Goal: Information Seeking & Learning: Learn about a topic

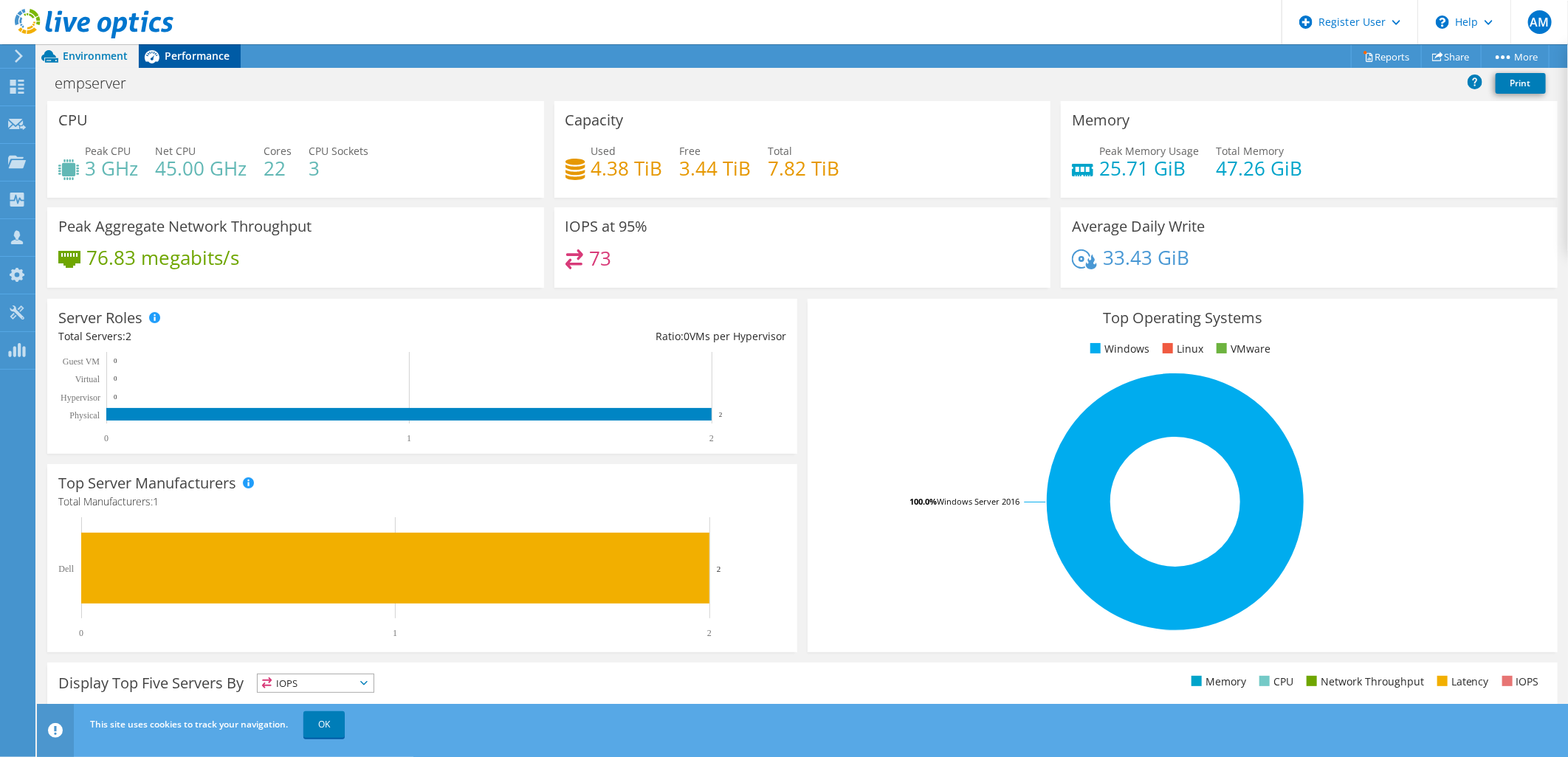
click at [210, 46] on div "Performance" at bounding box center [189, 56] width 102 height 23
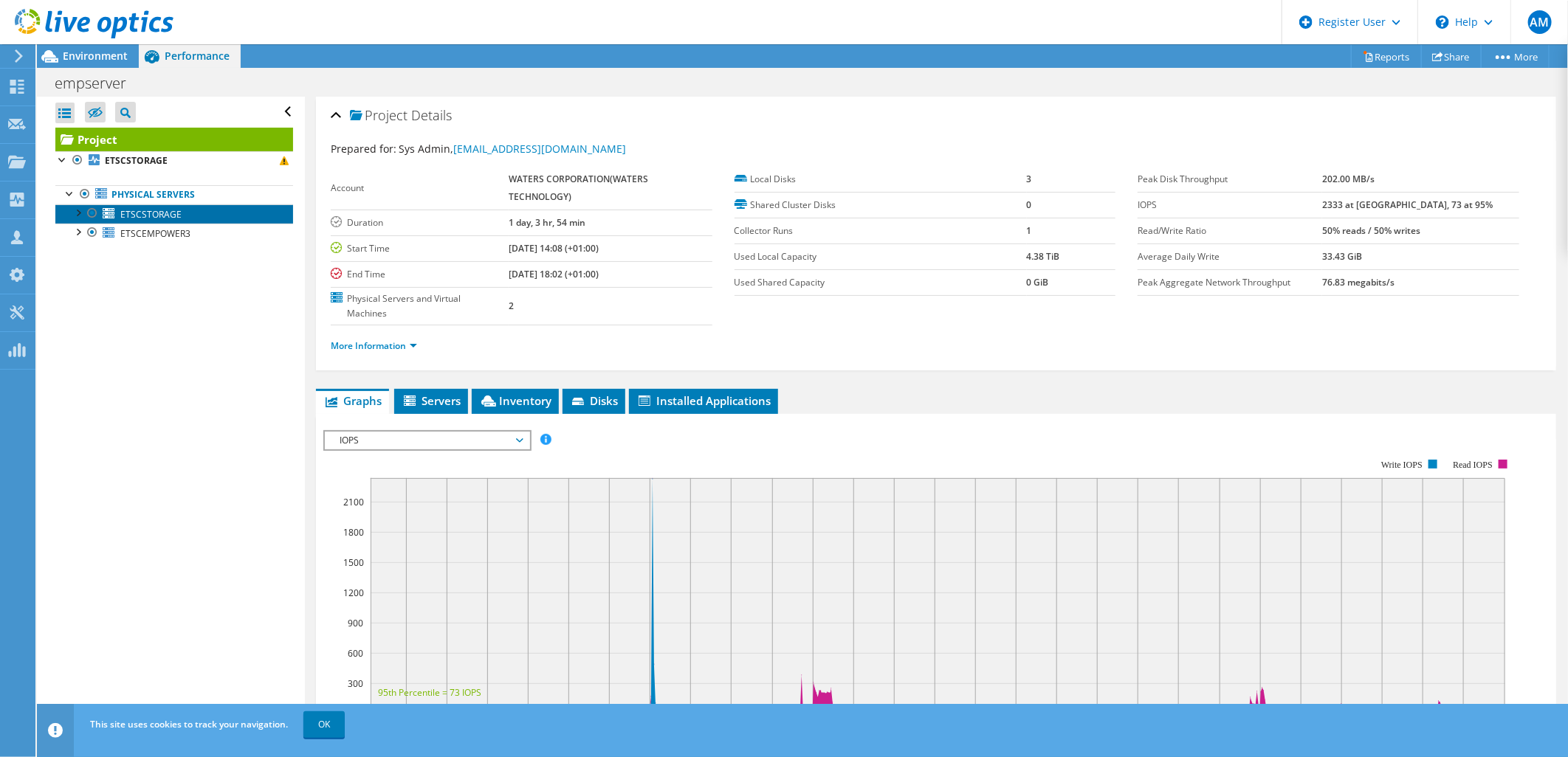
click at [181, 214] on link "ETSCSTORAGE" at bounding box center [174, 214] width 237 height 19
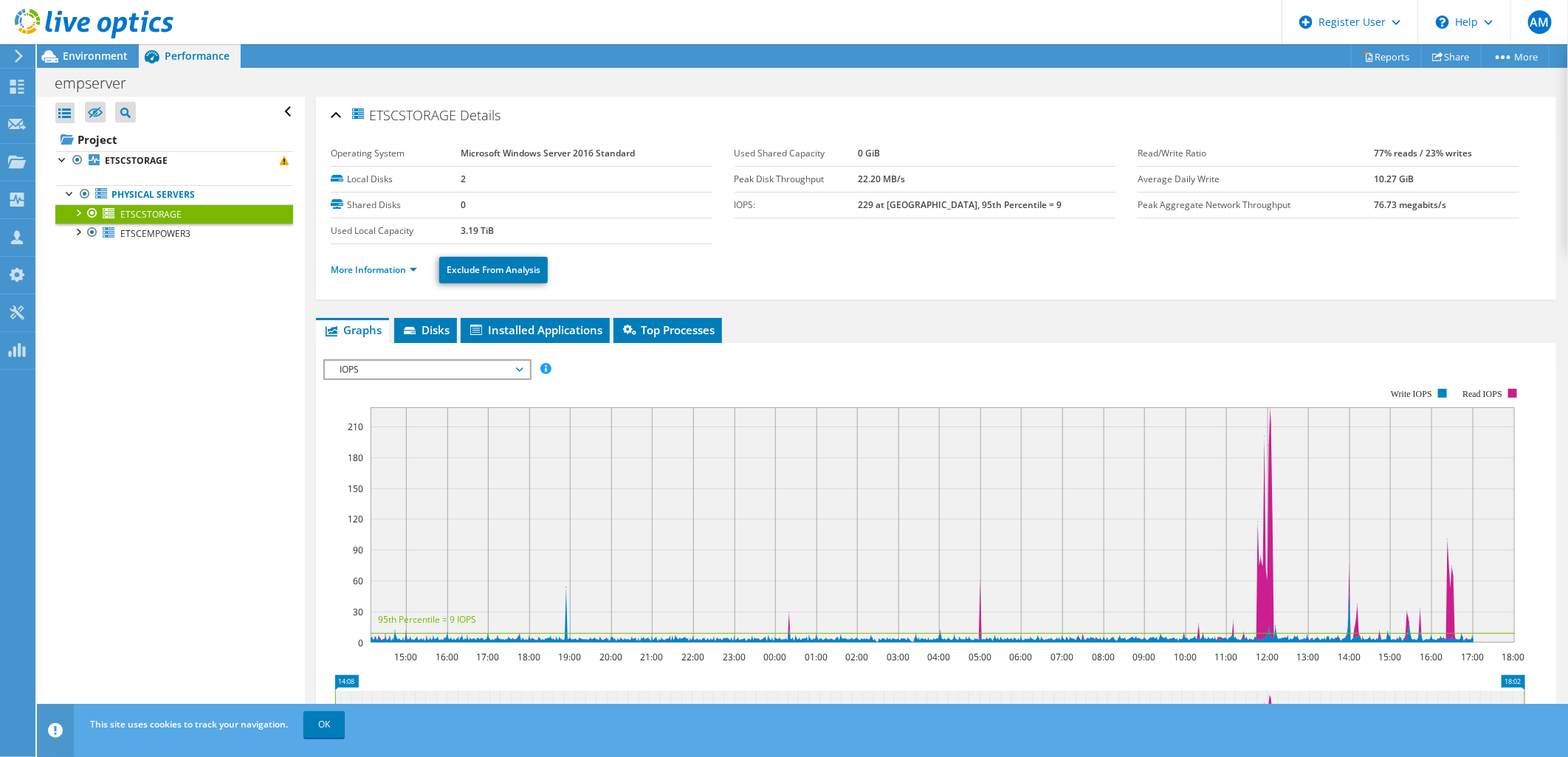
drag, startPoint x: 459, startPoint y: 114, endPoint x: 373, endPoint y: 116, distance: 86.0
click at [373, 116] on h2 "ETSCSTORAGE Details" at bounding box center [415, 115] width 170 height 29
copy span "ETSCSTORAGE"
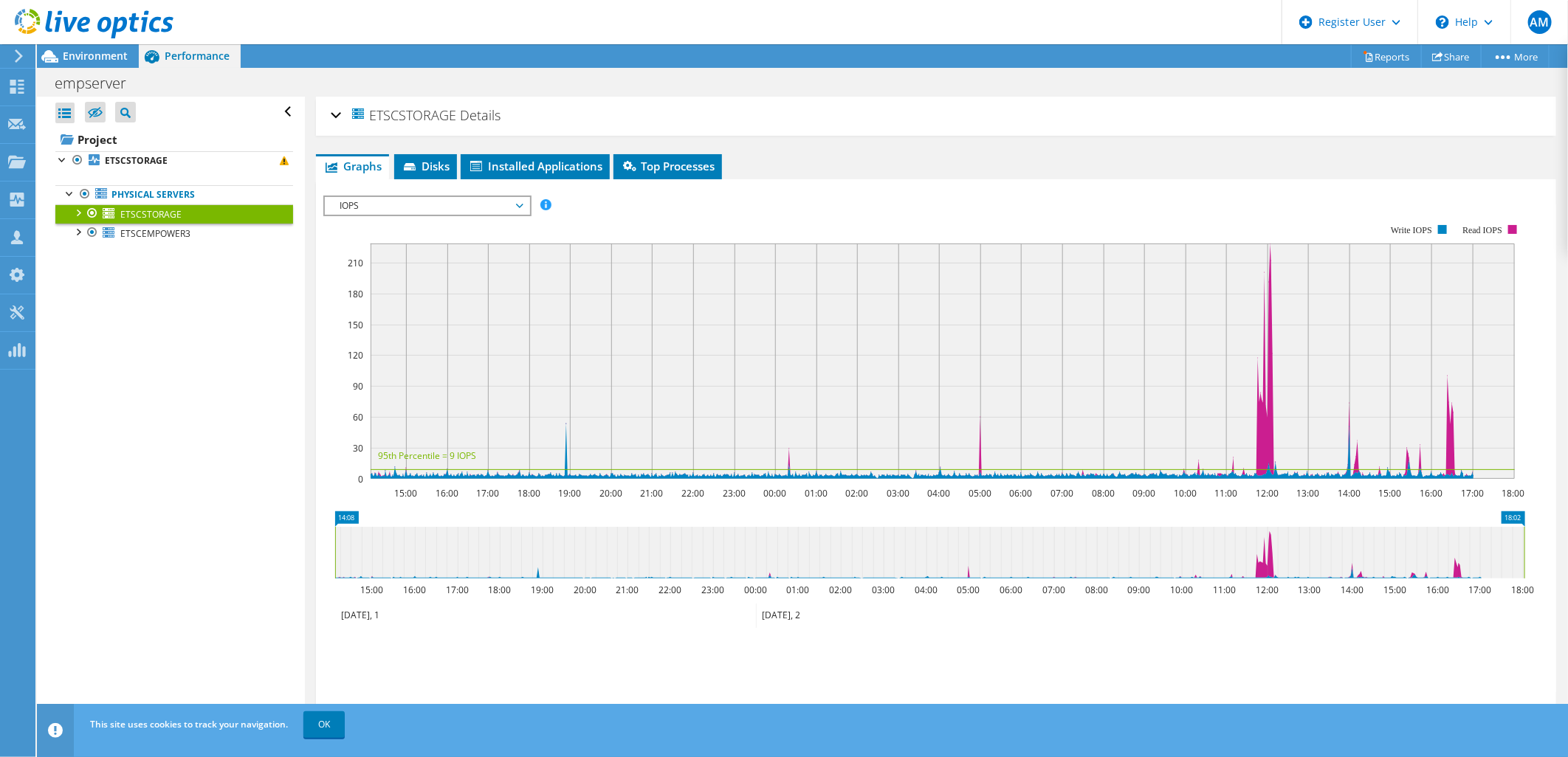
click at [336, 112] on div "ETSCSTORAGE Details" at bounding box center [936, 116] width 1211 height 32
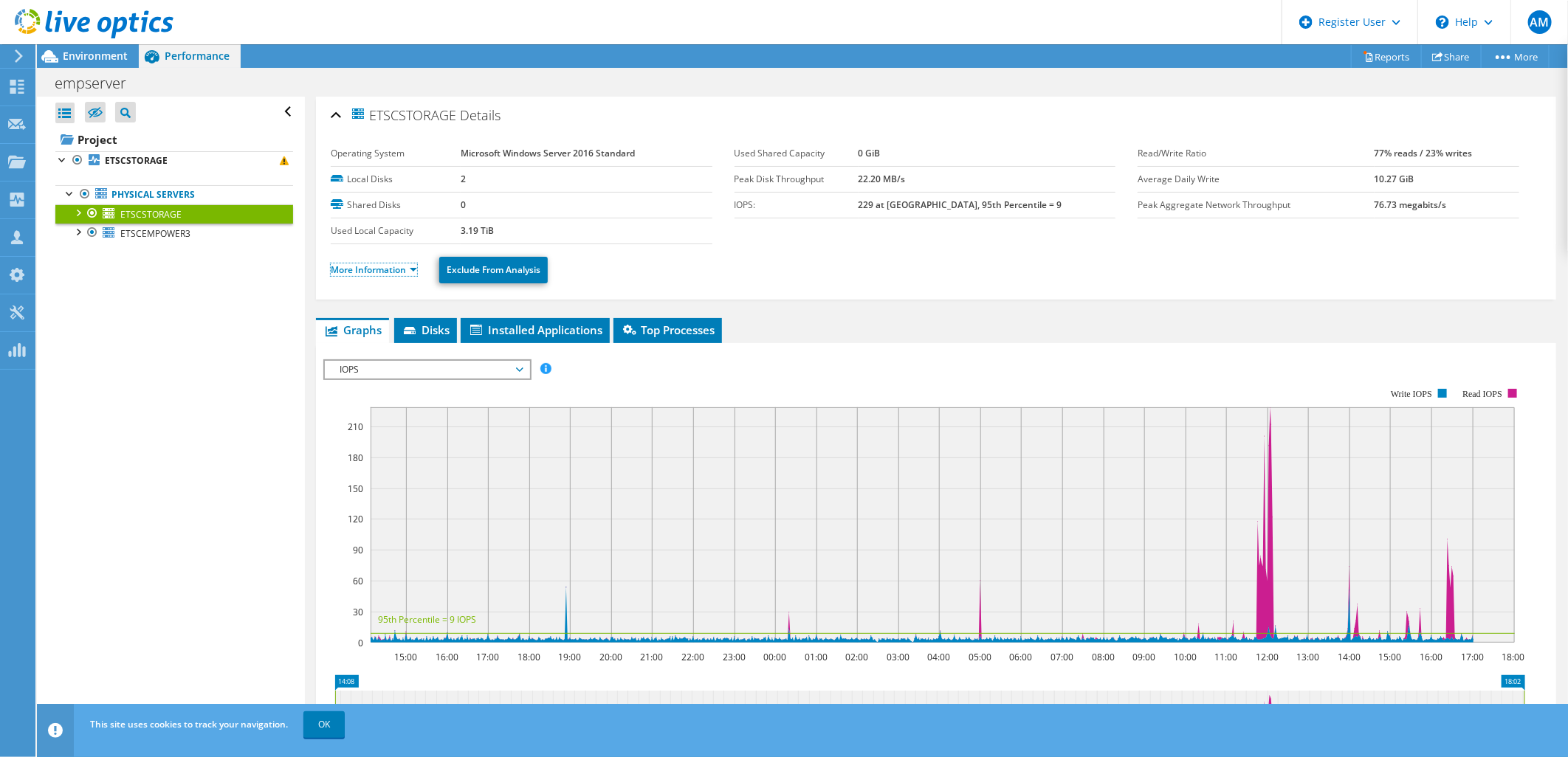
drag, startPoint x: 409, startPoint y: 271, endPoint x: 417, endPoint y: 275, distance: 8.9
click at [409, 271] on link "More Information" at bounding box center [373, 270] width 86 height 12
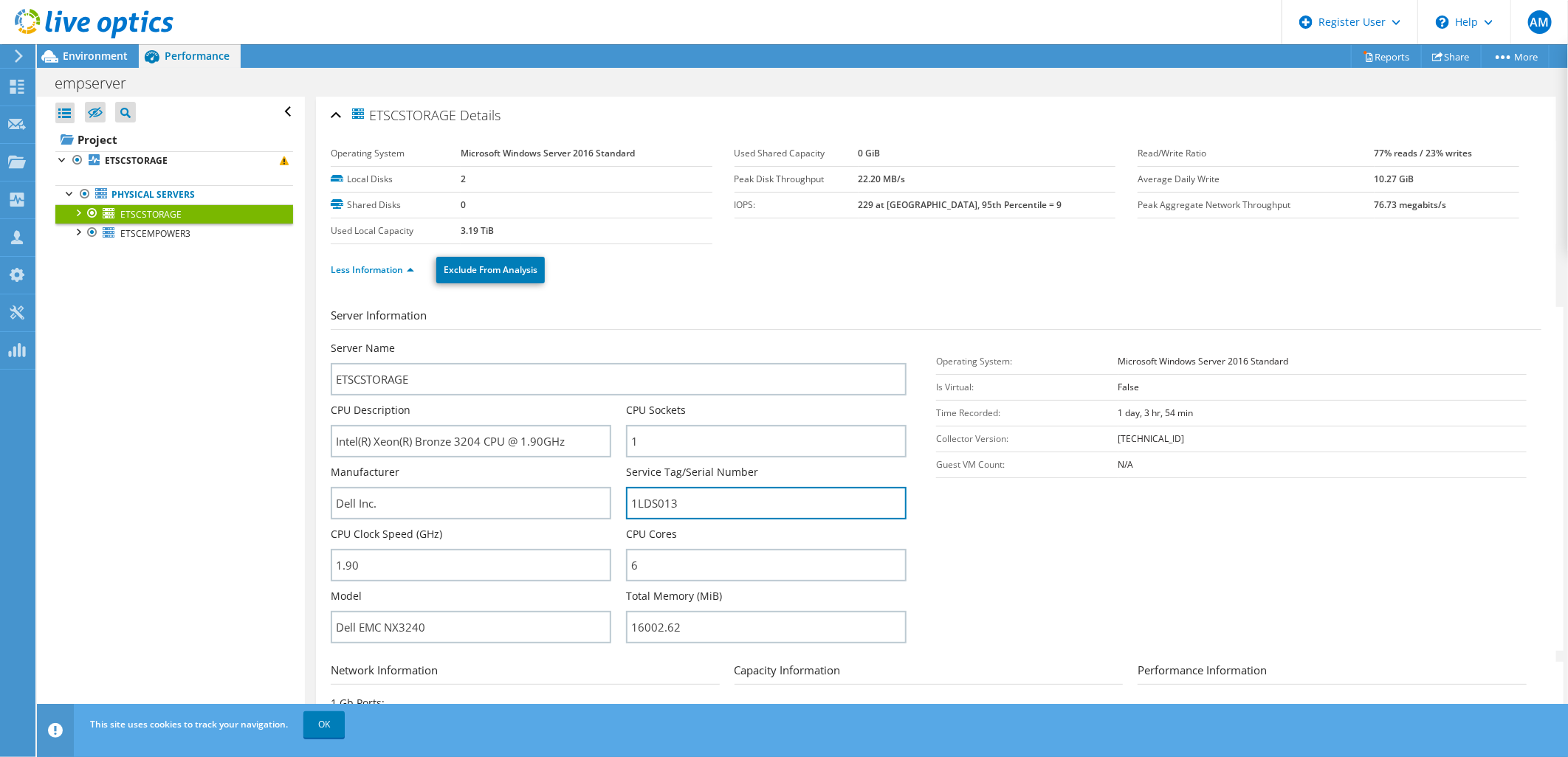
drag, startPoint x: 697, startPoint y: 503, endPoint x: 953, endPoint y: 548, distance: 259.9
click at [602, 341] on div "Server Name ETSCSTORAGE CPU Description Intel(R) Xeon(R) Bronze 3204 CPU @ 1.90…" at bounding box center [625, 341] width 590 height 0
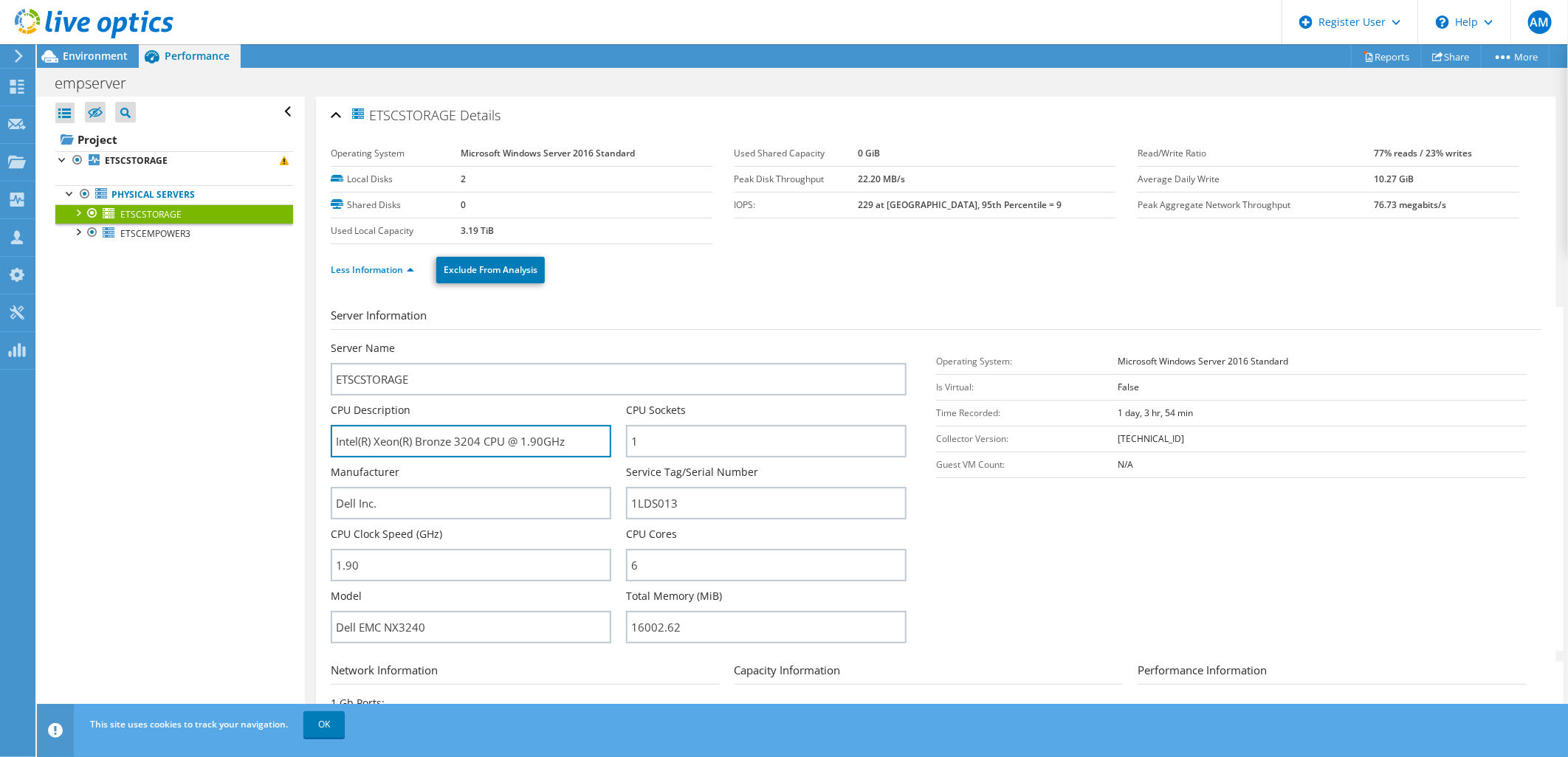
drag, startPoint x: 460, startPoint y: 441, endPoint x: 144, endPoint y: 441, distance: 316.0
click at [144, 441] on div "Open All Close All Hide Excluded Nodes Project Tree Filter" at bounding box center [803, 413] width 1532 height 632
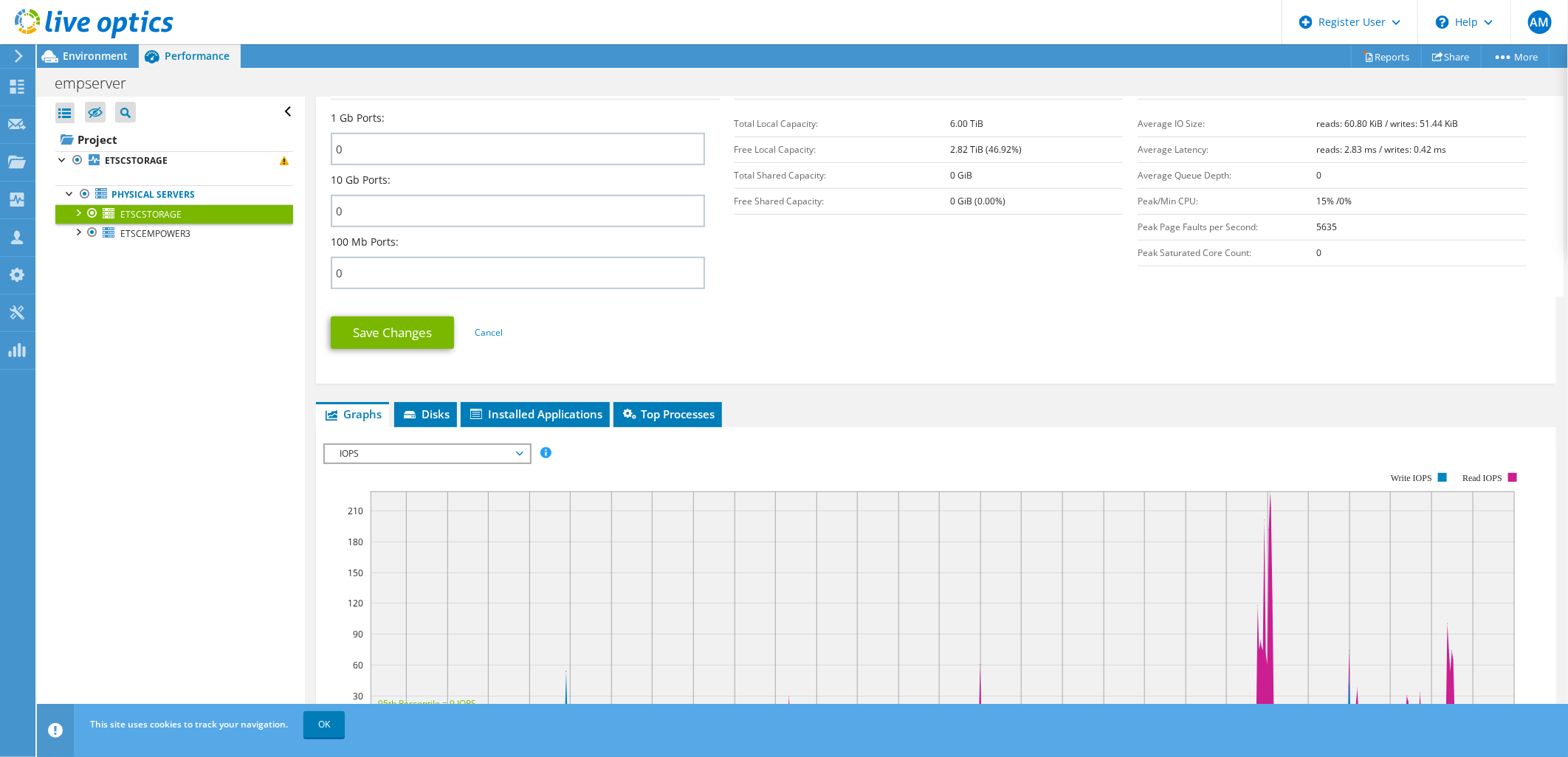
scroll to position [655, 0]
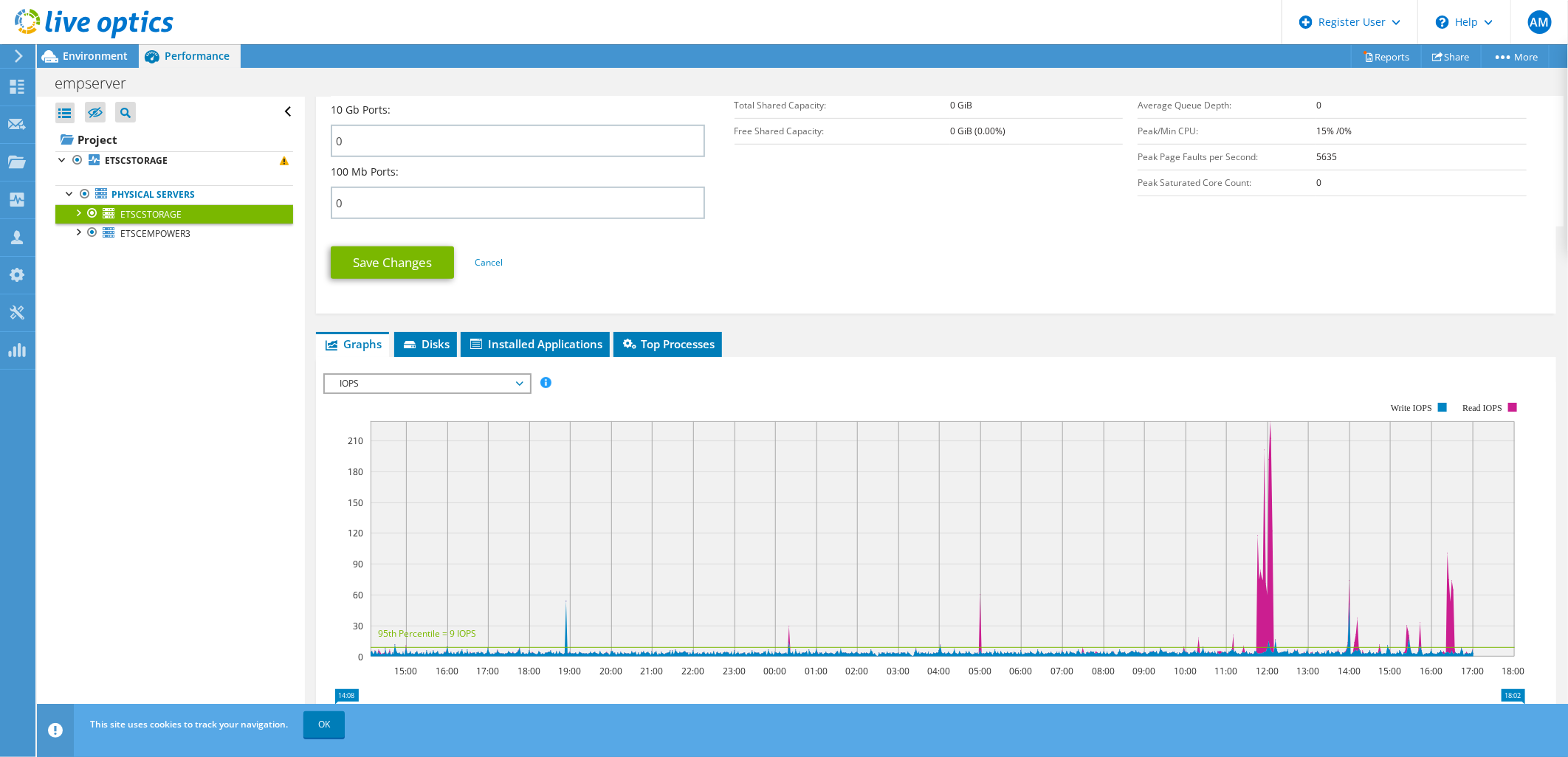
click at [455, 379] on span "IOPS" at bounding box center [427, 383] width 190 height 18
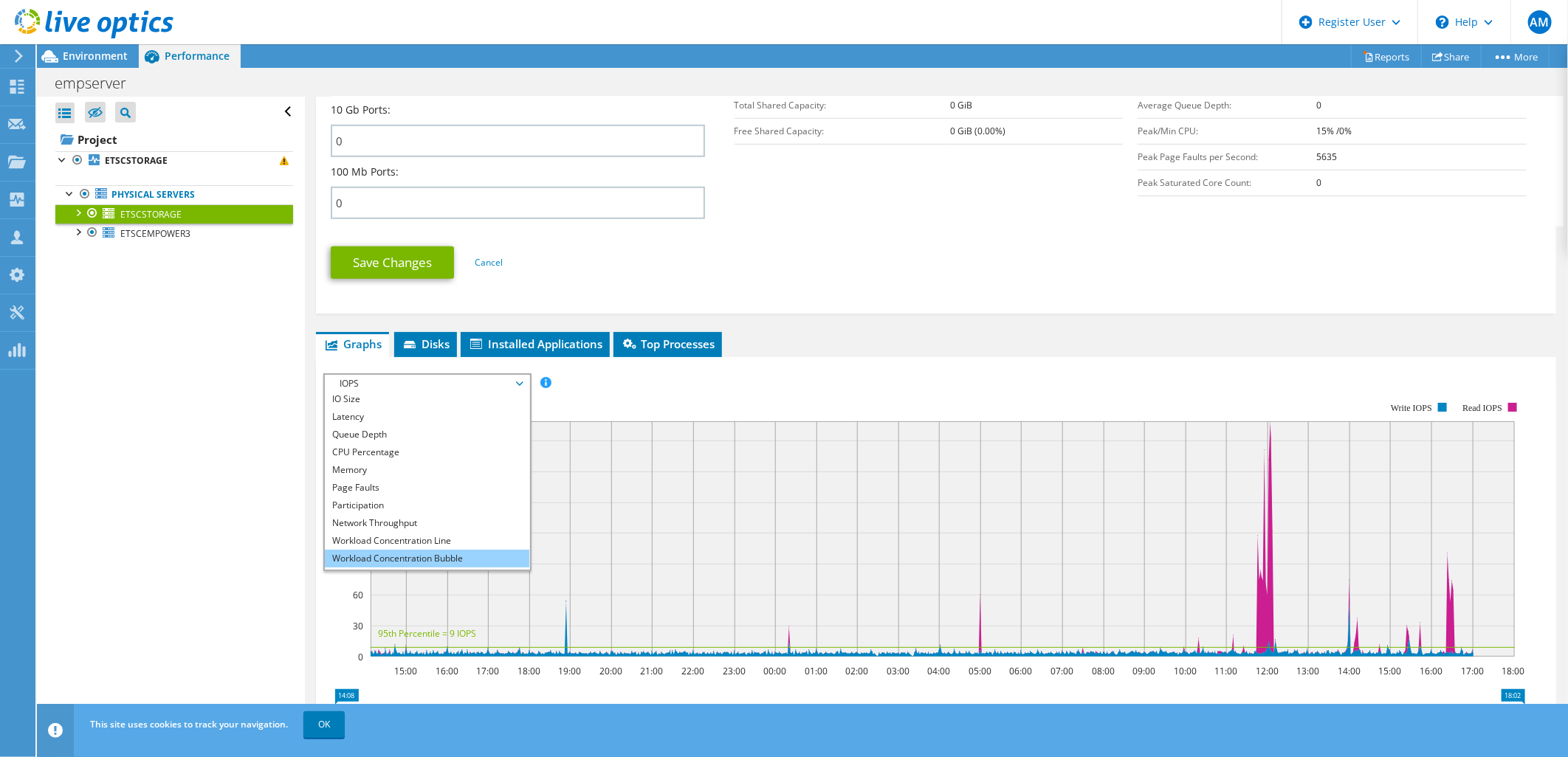
scroll to position [54, 0]
click at [419, 552] on li "All" at bounding box center [427, 561] width 205 height 18
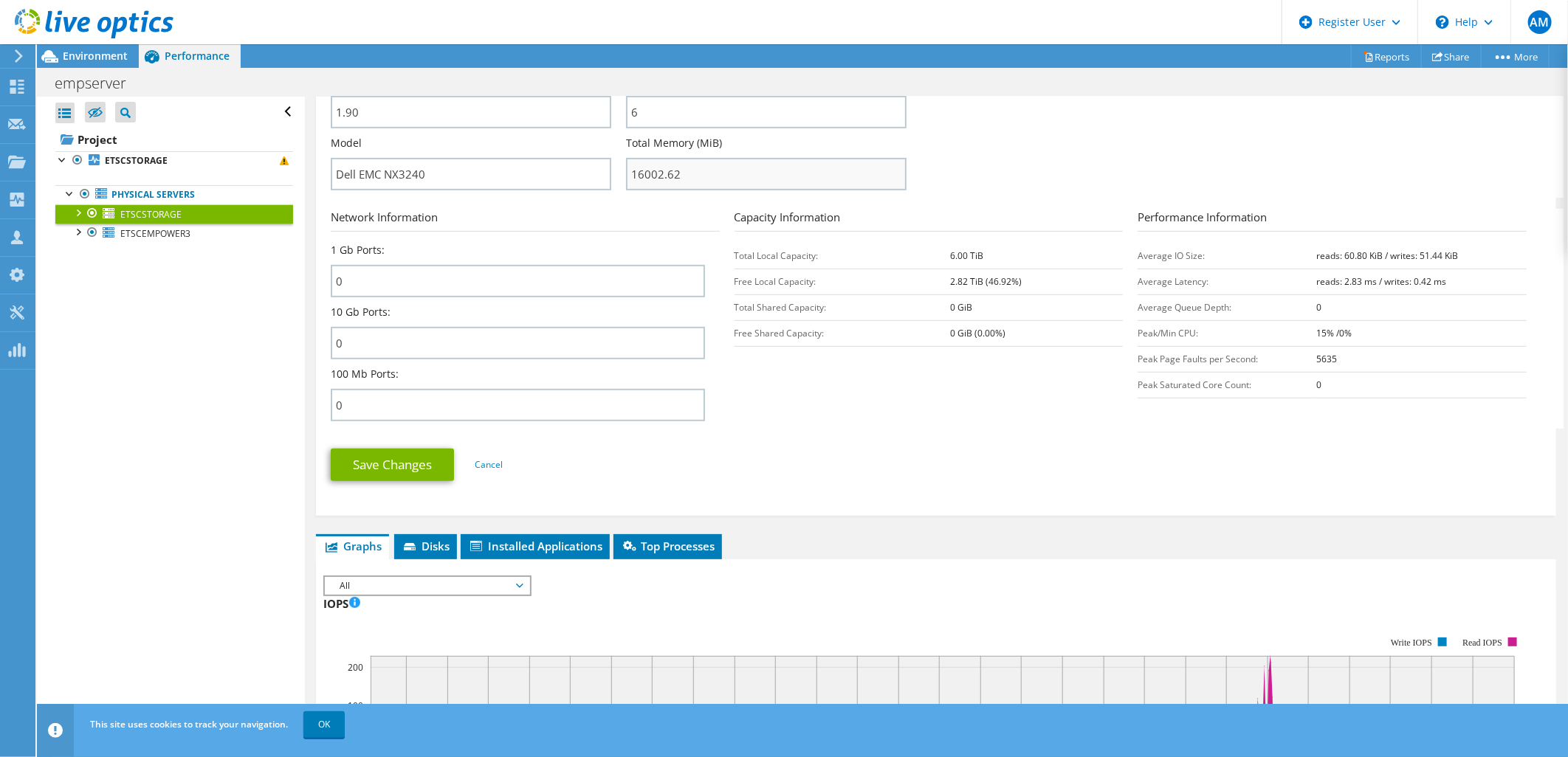
scroll to position [244, 0]
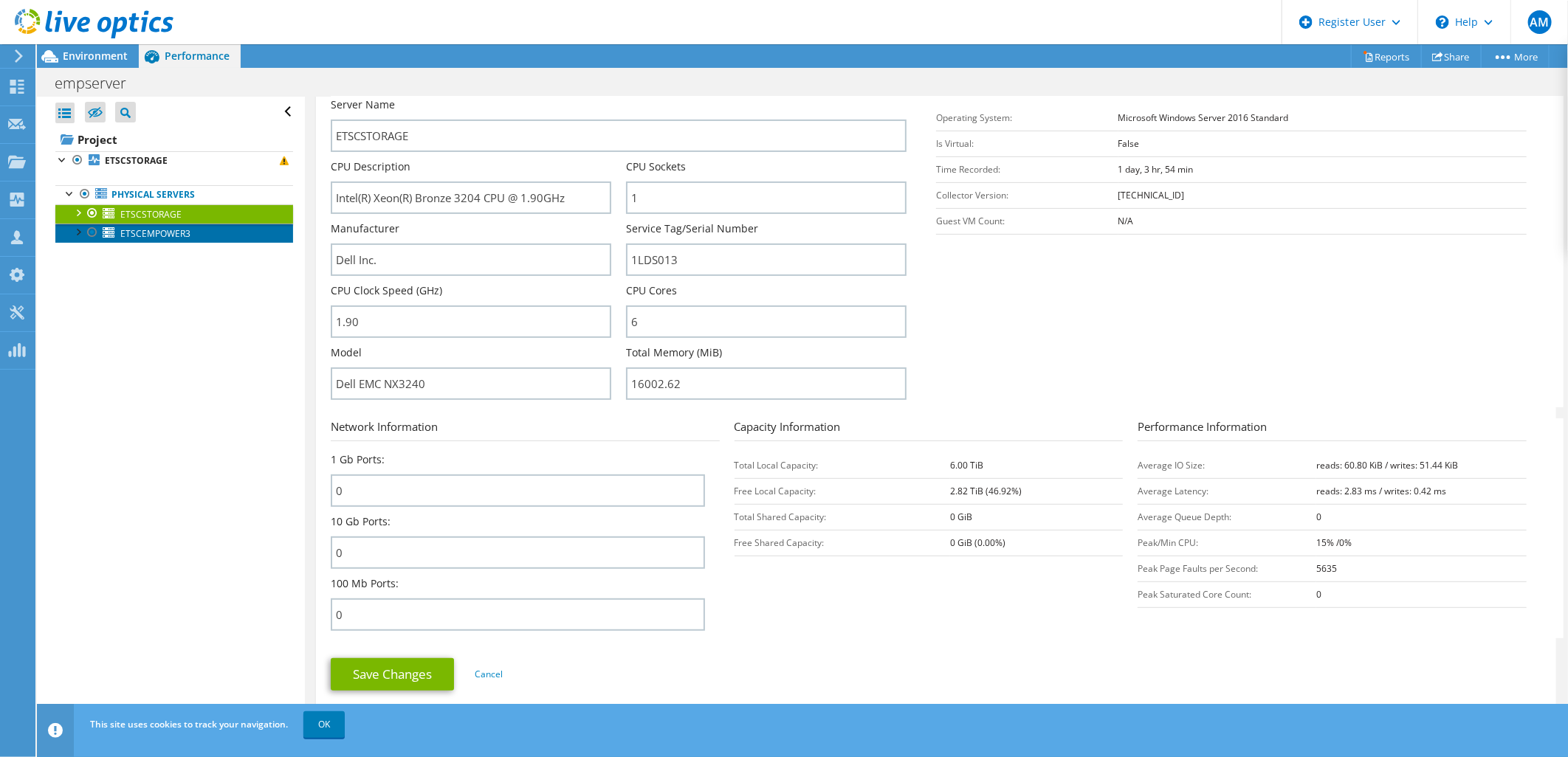
click at [165, 234] on span "ETSCEMPOWER3" at bounding box center [155, 233] width 70 height 12
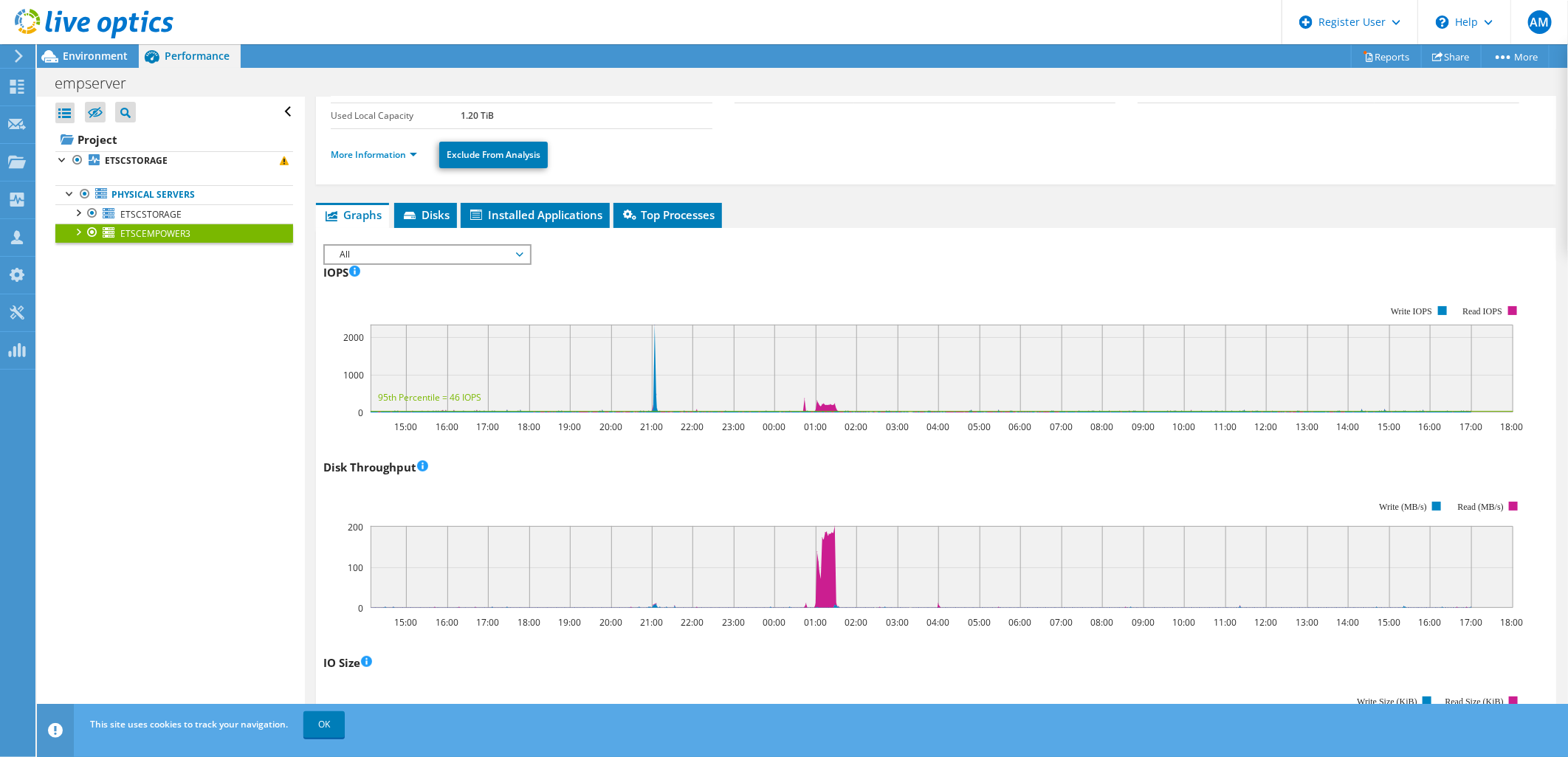
scroll to position [61, 0]
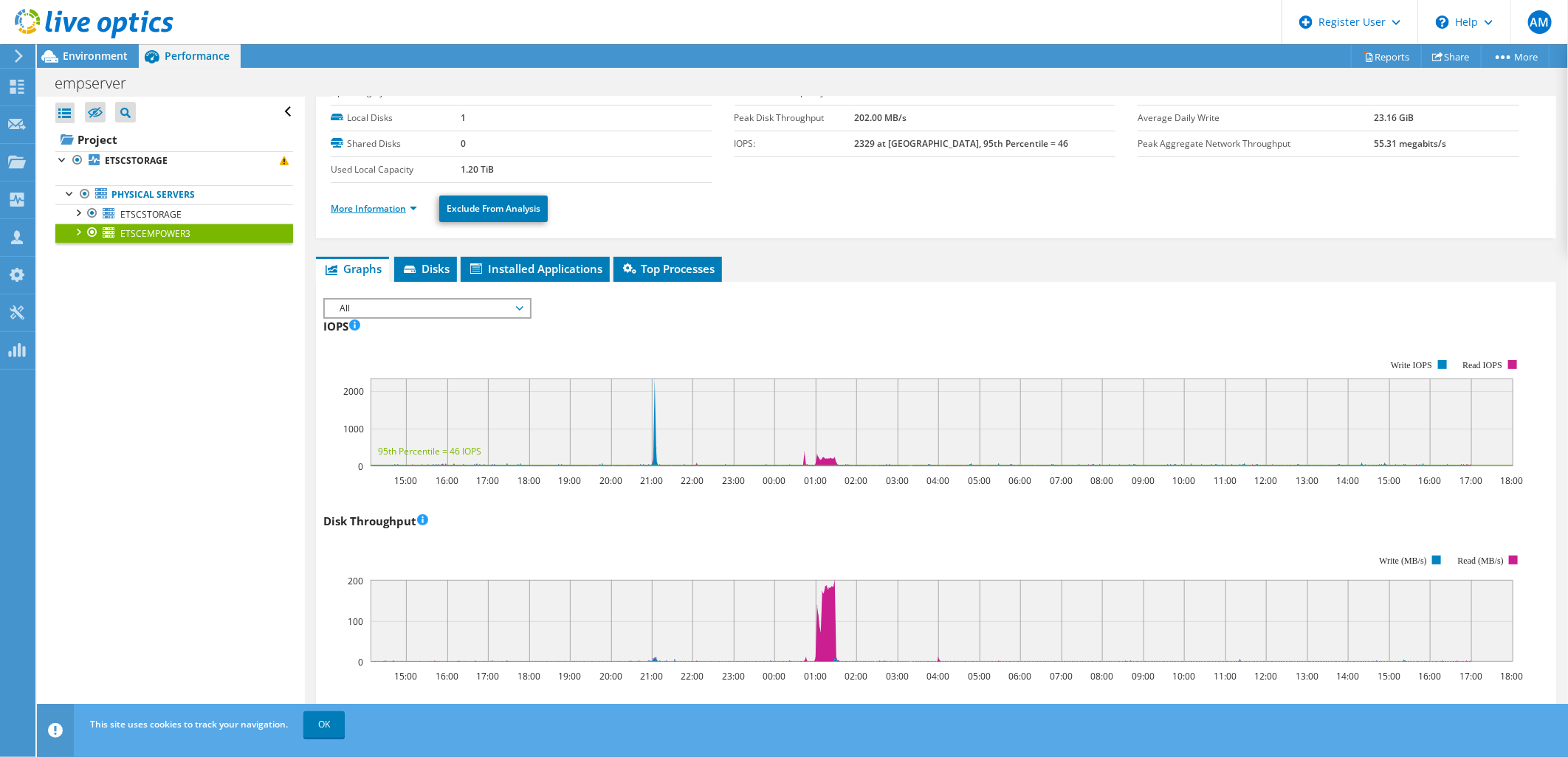
click at [417, 203] on link "More Information" at bounding box center [373, 209] width 86 height 12
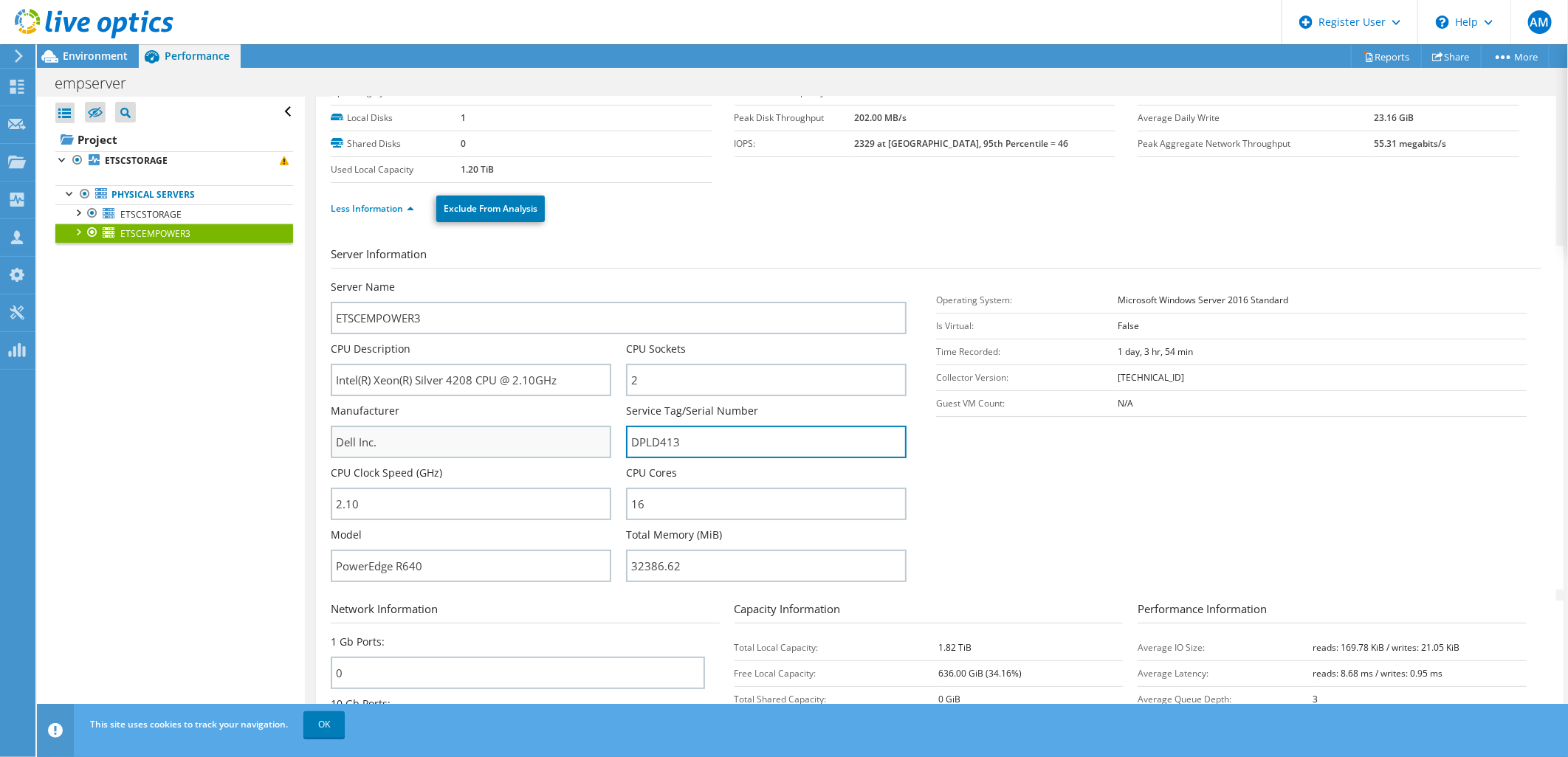
drag, startPoint x: 712, startPoint y: 446, endPoint x: 535, endPoint y: 438, distance: 177.2
click at [535, 280] on div "Server Name ETSCEMPOWER3 CPU Description Intel(R) Xeon(R) Silver 4208 CPU @ 2.1…" at bounding box center [625, 280] width 590 height 0
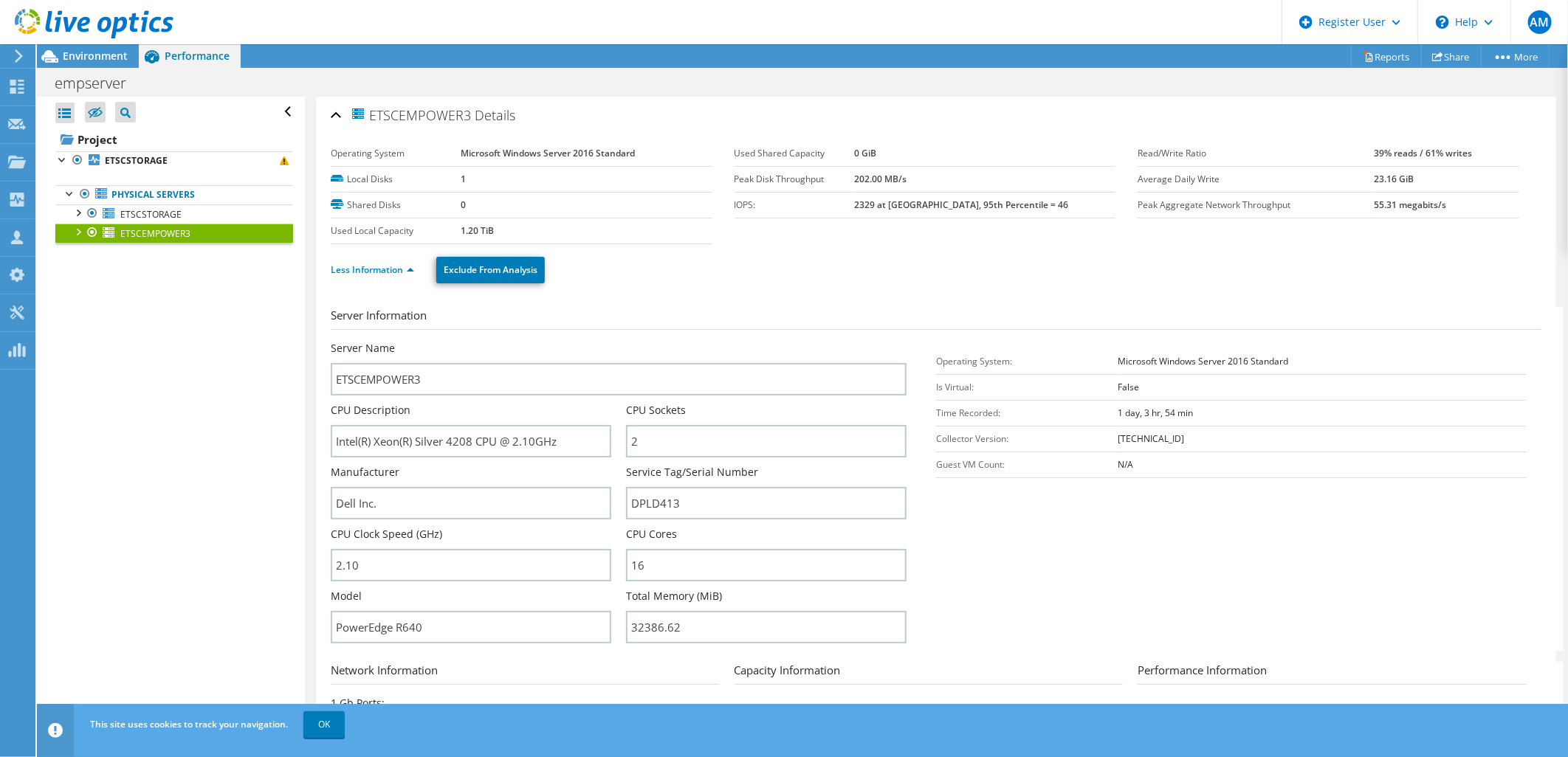
click at [403, 104] on h2 "ETSCEMPOWER3 Details" at bounding box center [423, 115] width 185 height 29
drag, startPoint x: 471, startPoint y: 119, endPoint x: 374, endPoint y: 115, distance: 97.1
click at [374, 115] on span "ETSCEMPOWER3" at bounding box center [410, 115] width 121 height 17
copy span "ETSCEMPOWER3"
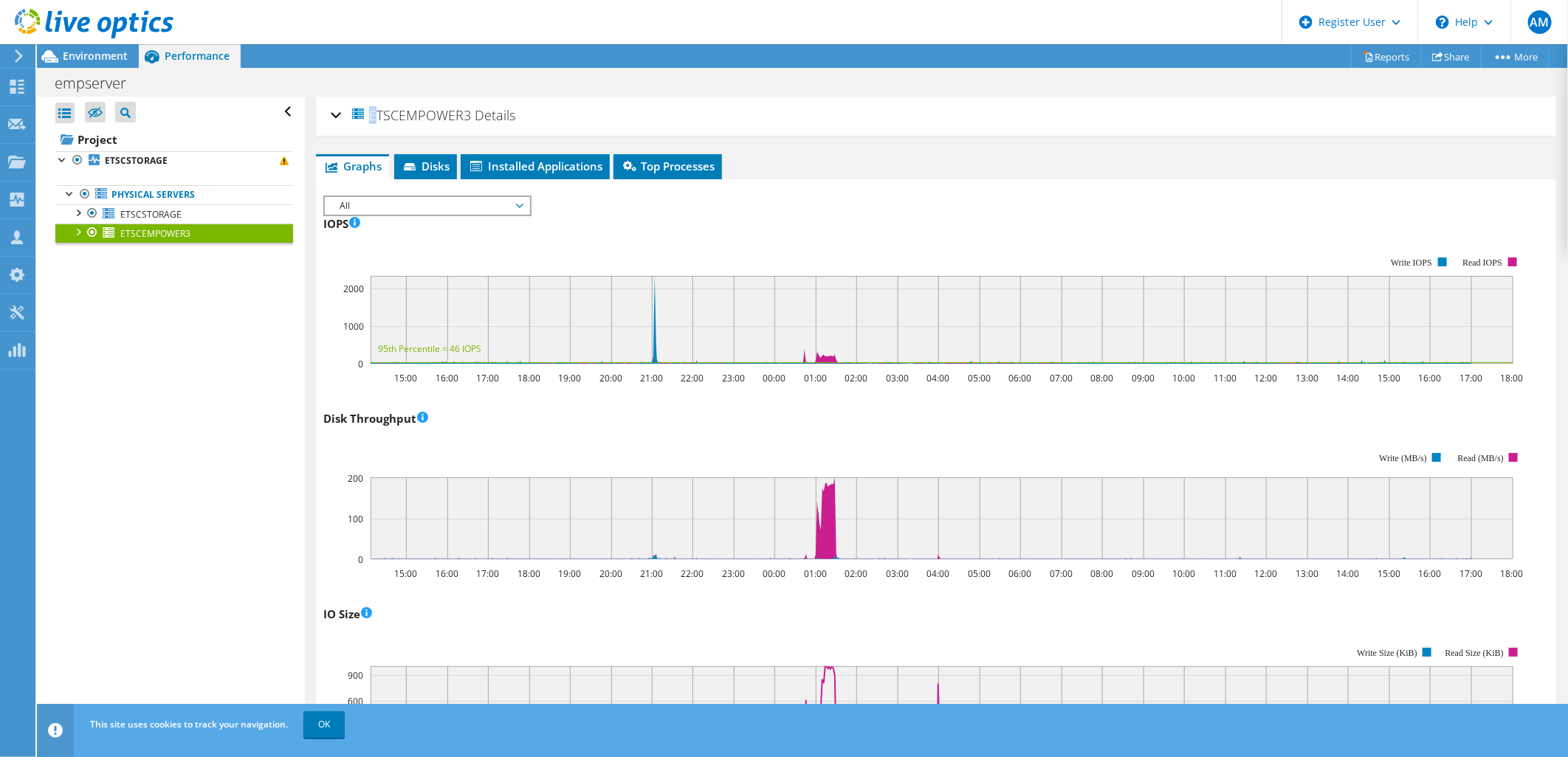
drag, startPoint x: 888, startPoint y: 241, endPoint x: 609, endPoint y: 9, distance: 362.9
click at [888, 240] on rect at bounding box center [924, 310] width 1202 height 147
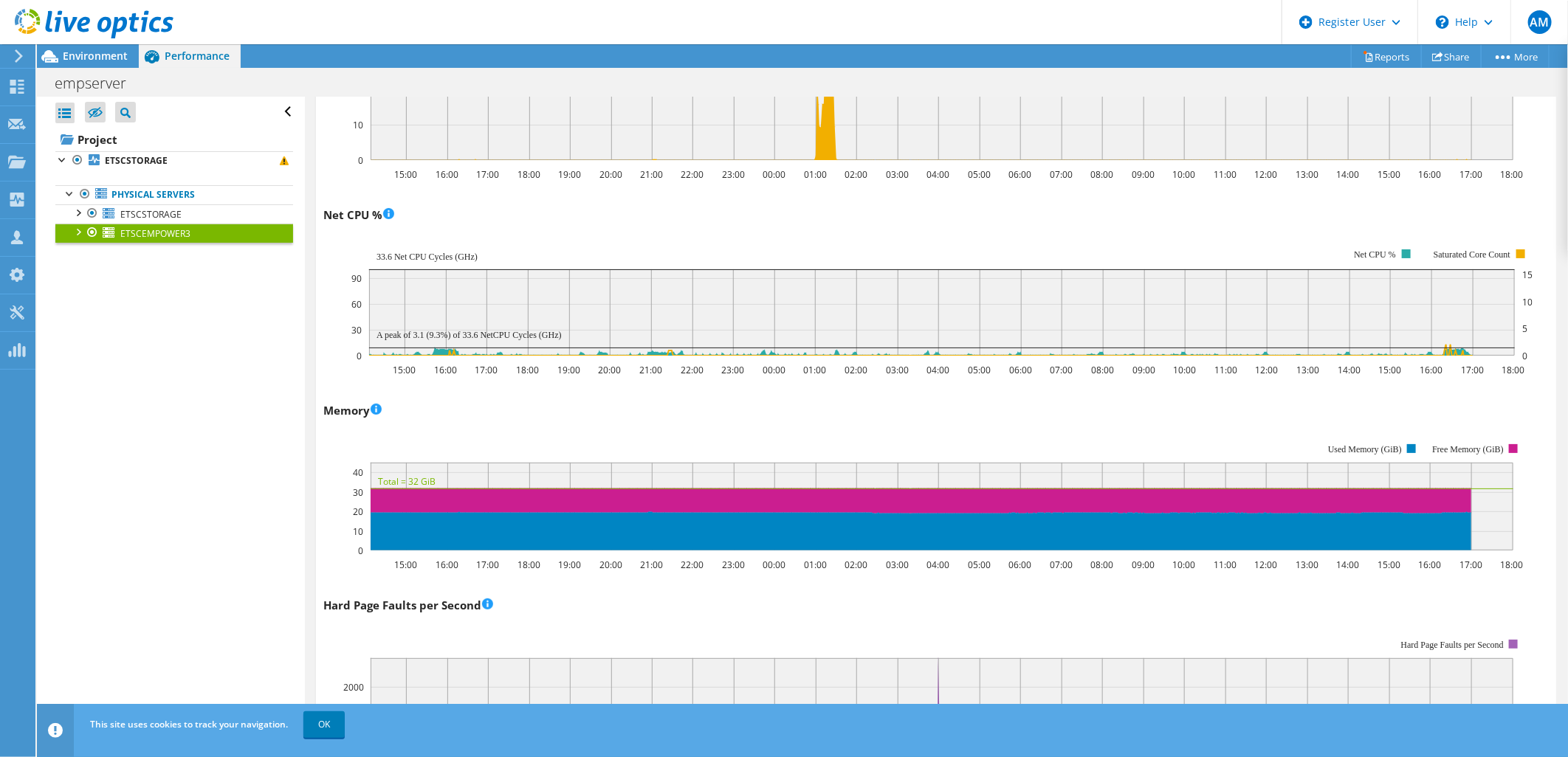
scroll to position [983, 0]
click at [90, 209] on div at bounding box center [92, 213] width 15 height 18
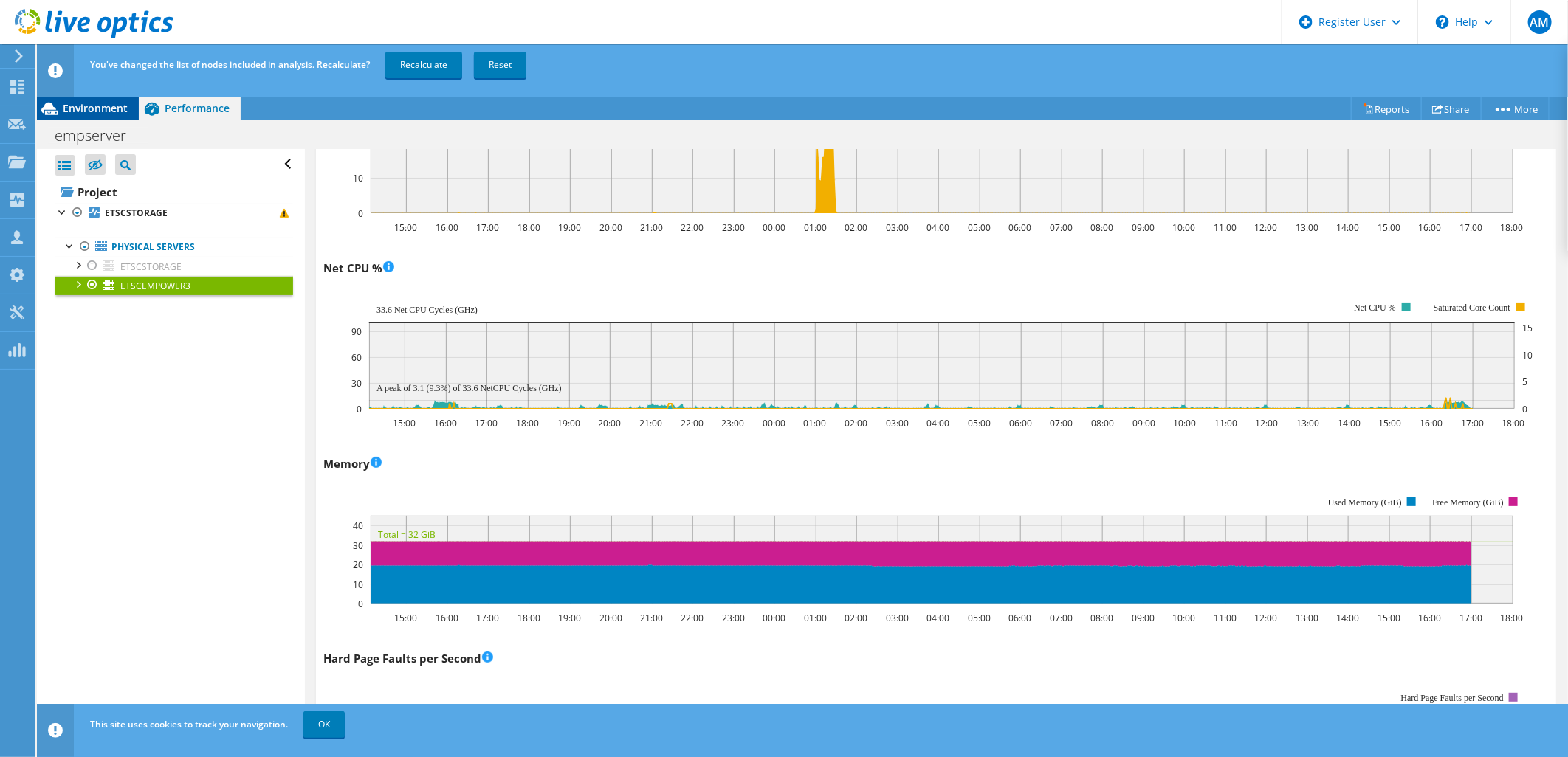
click at [93, 105] on span "Environment" at bounding box center [95, 108] width 65 height 14
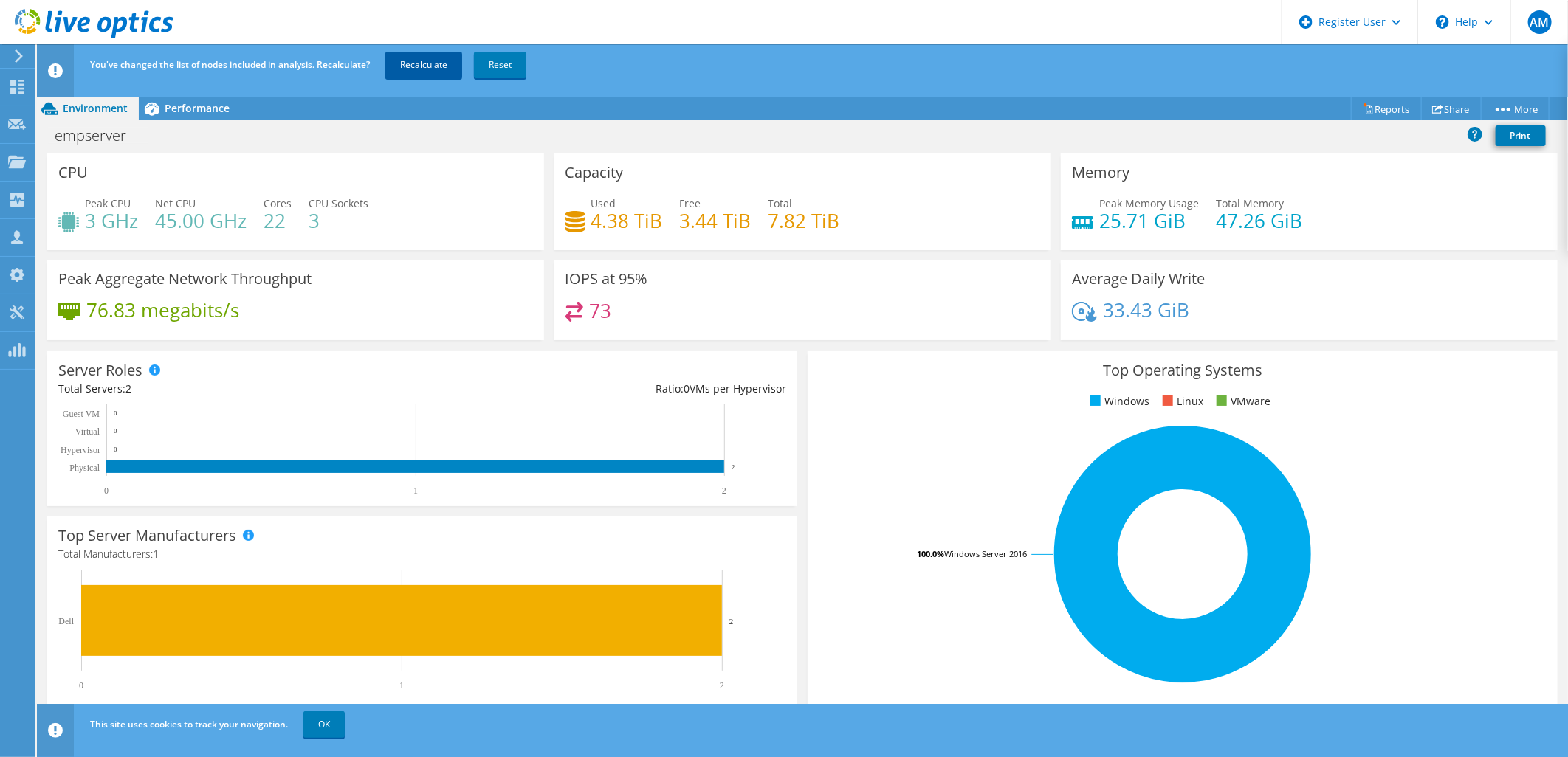
click at [446, 60] on link "Recalculate" at bounding box center [424, 65] width 77 height 26
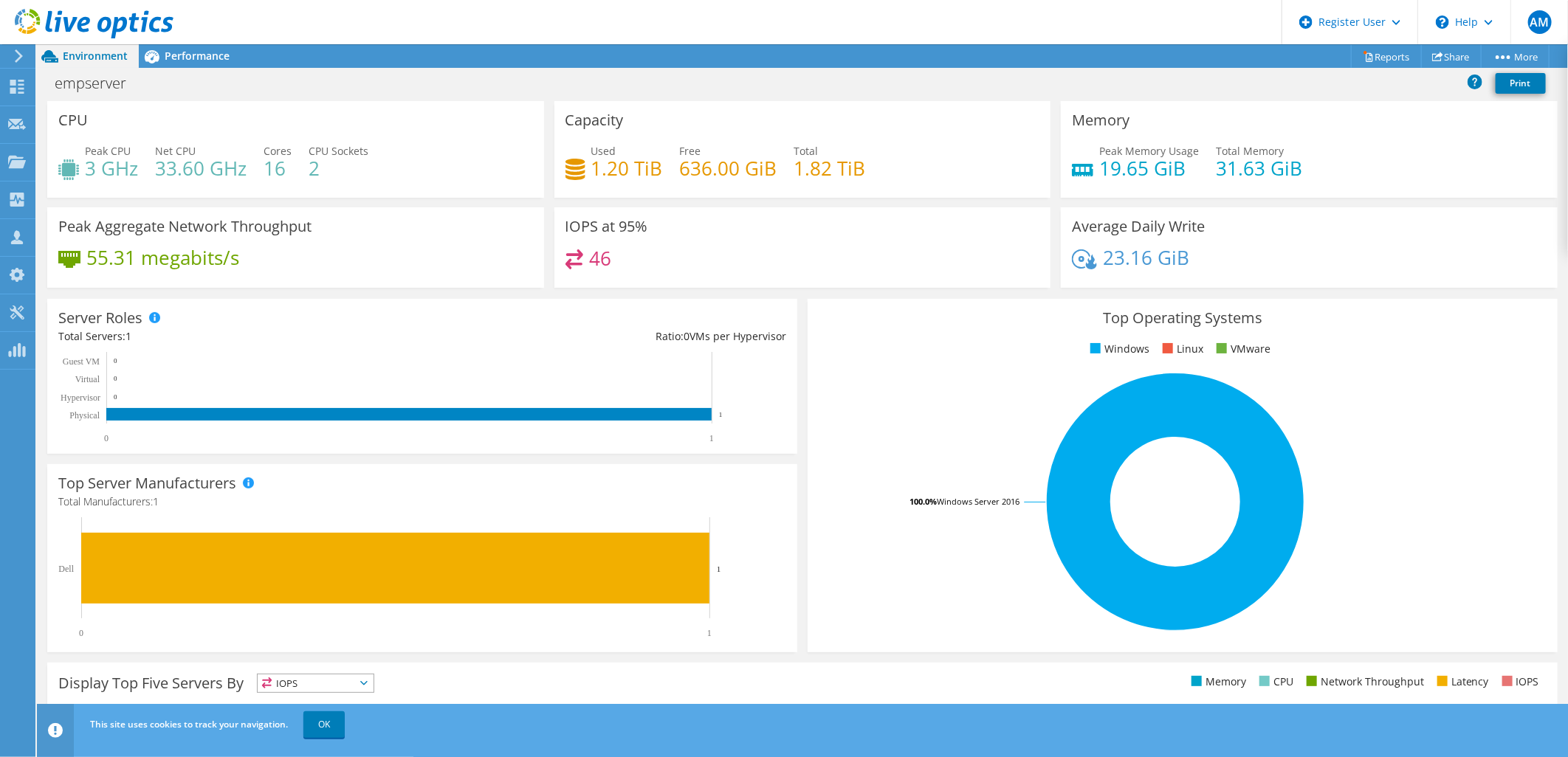
scroll to position [0, 0]
click at [170, 55] on span "Performance" at bounding box center [197, 56] width 65 height 14
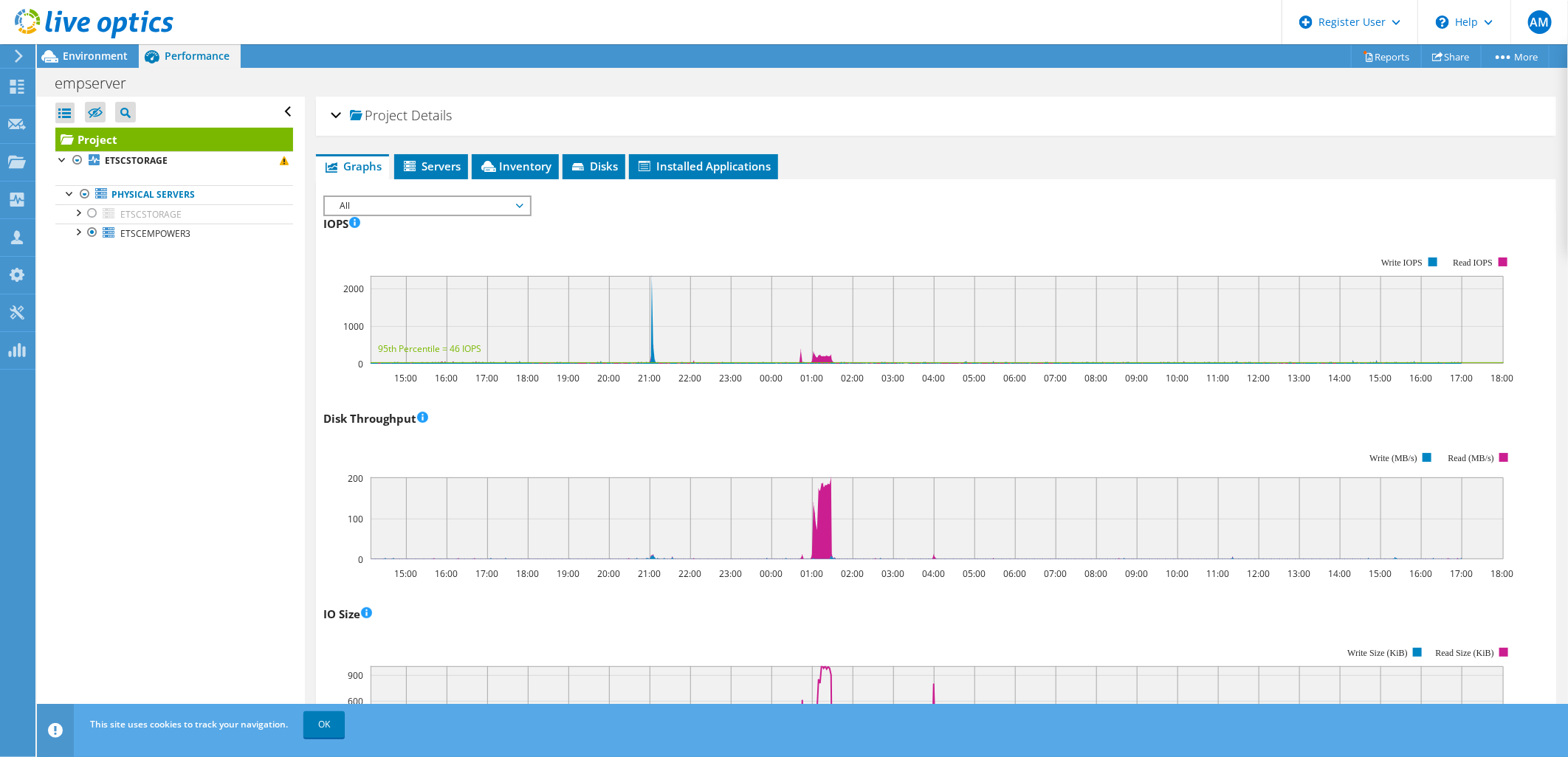
drag, startPoint x: 333, startPoint y: 112, endPoint x: 467, endPoint y: 175, distance: 148.1
click at [337, 112] on div "Project Details" at bounding box center [936, 116] width 1211 height 32
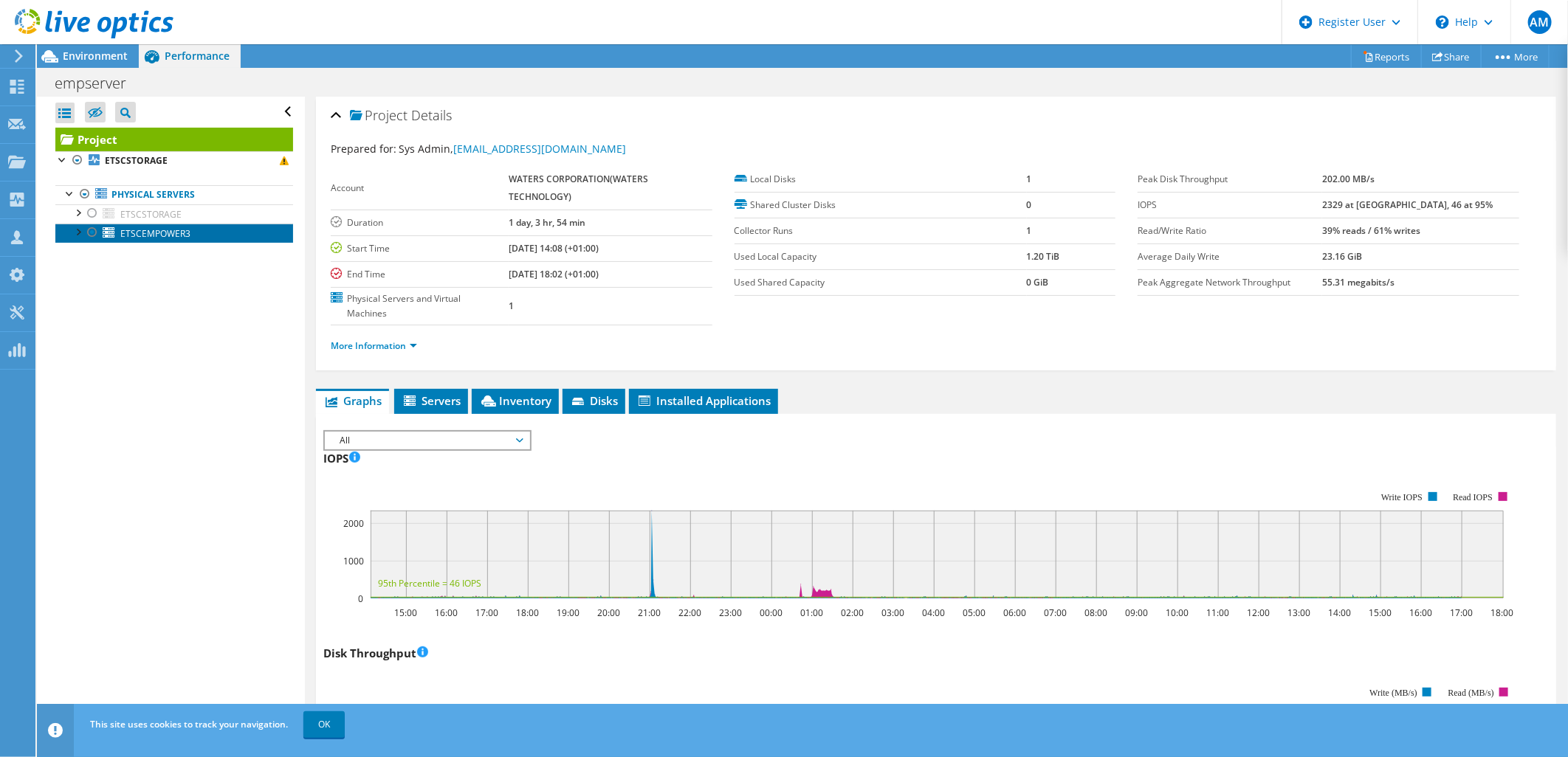
click at [160, 234] on span "ETSCEMPOWER3" at bounding box center [155, 233] width 70 height 12
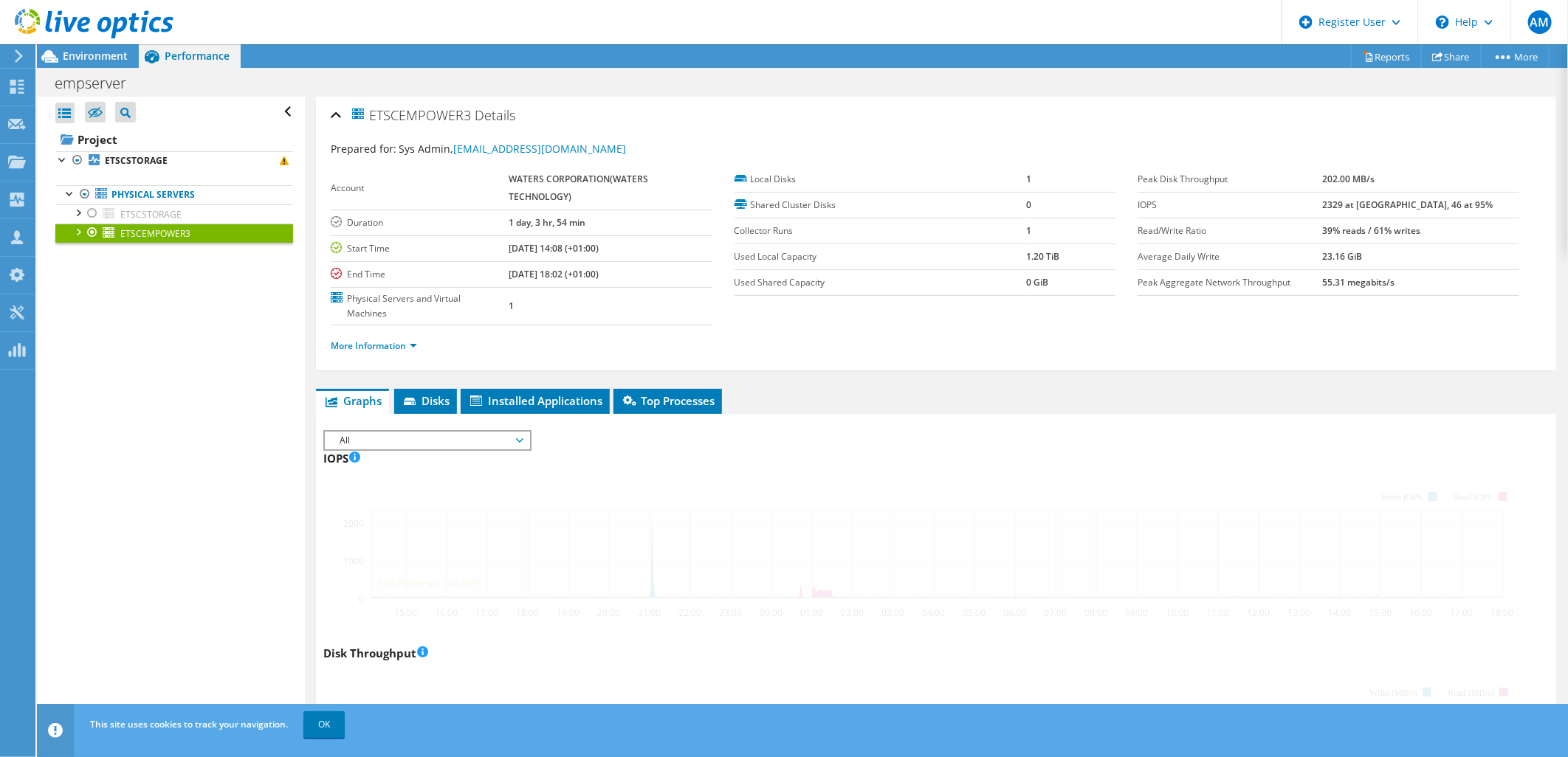
click at [382, 104] on div "ETSCEMPOWER3 Details" at bounding box center [936, 116] width 1211 height 32
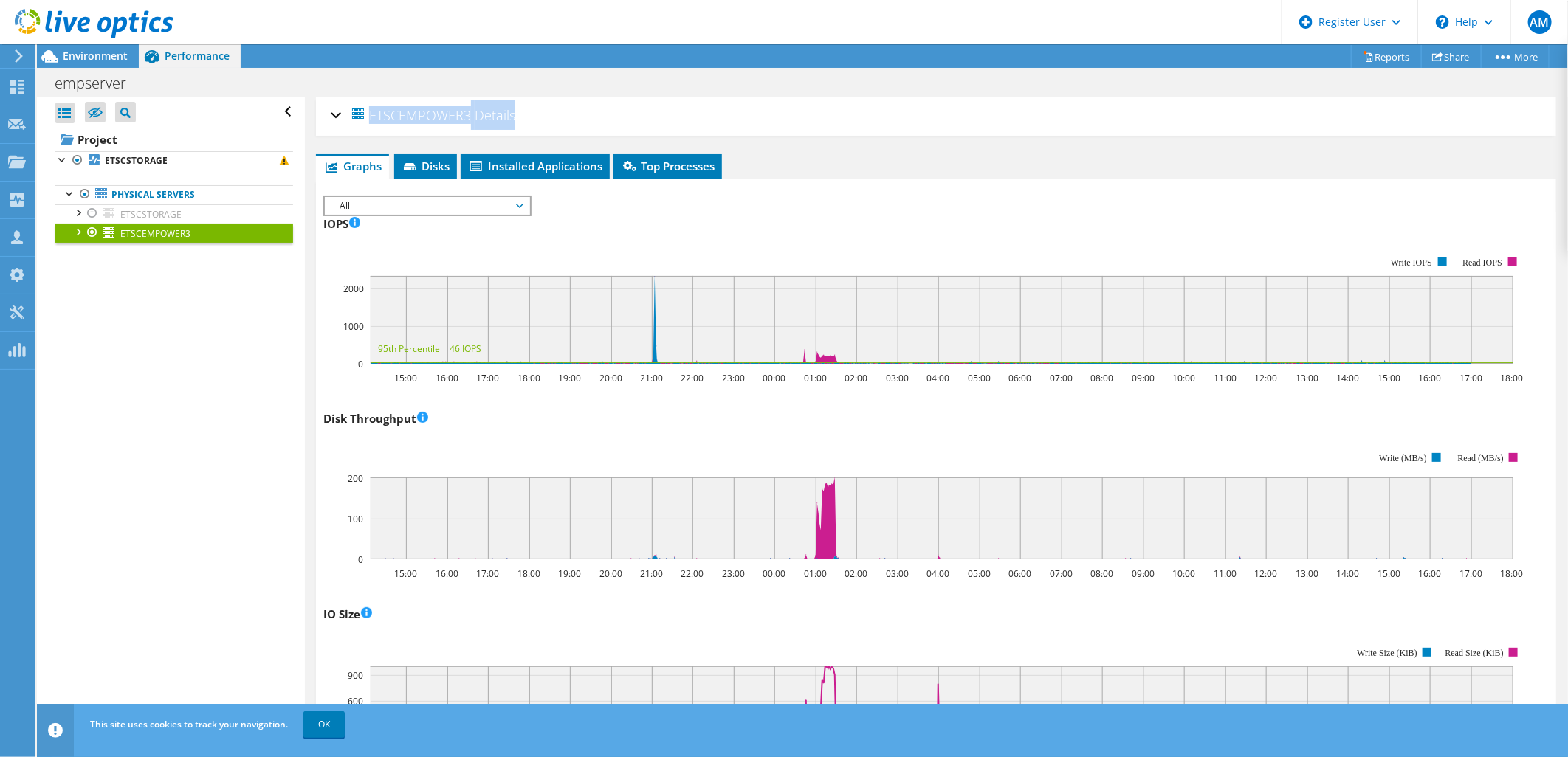
click at [379, 113] on span "ETSCEMPOWER3" at bounding box center [410, 115] width 121 height 17
copy span "ETSCEMPOWER3"
click at [337, 116] on div "ETSCEMPOWER3 Details" at bounding box center [936, 116] width 1211 height 32
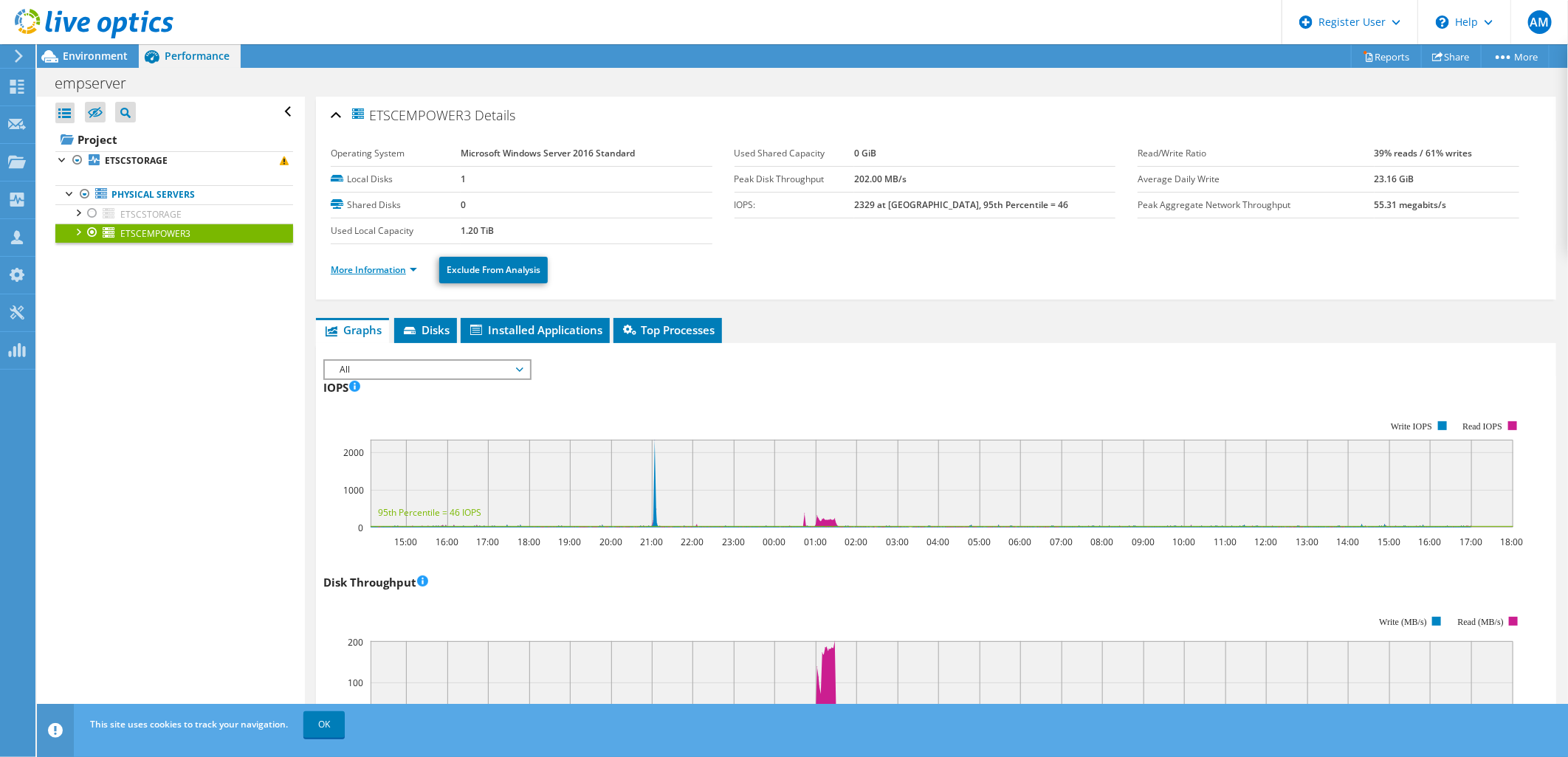
click at [399, 273] on link "More Information" at bounding box center [373, 270] width 86 height 12
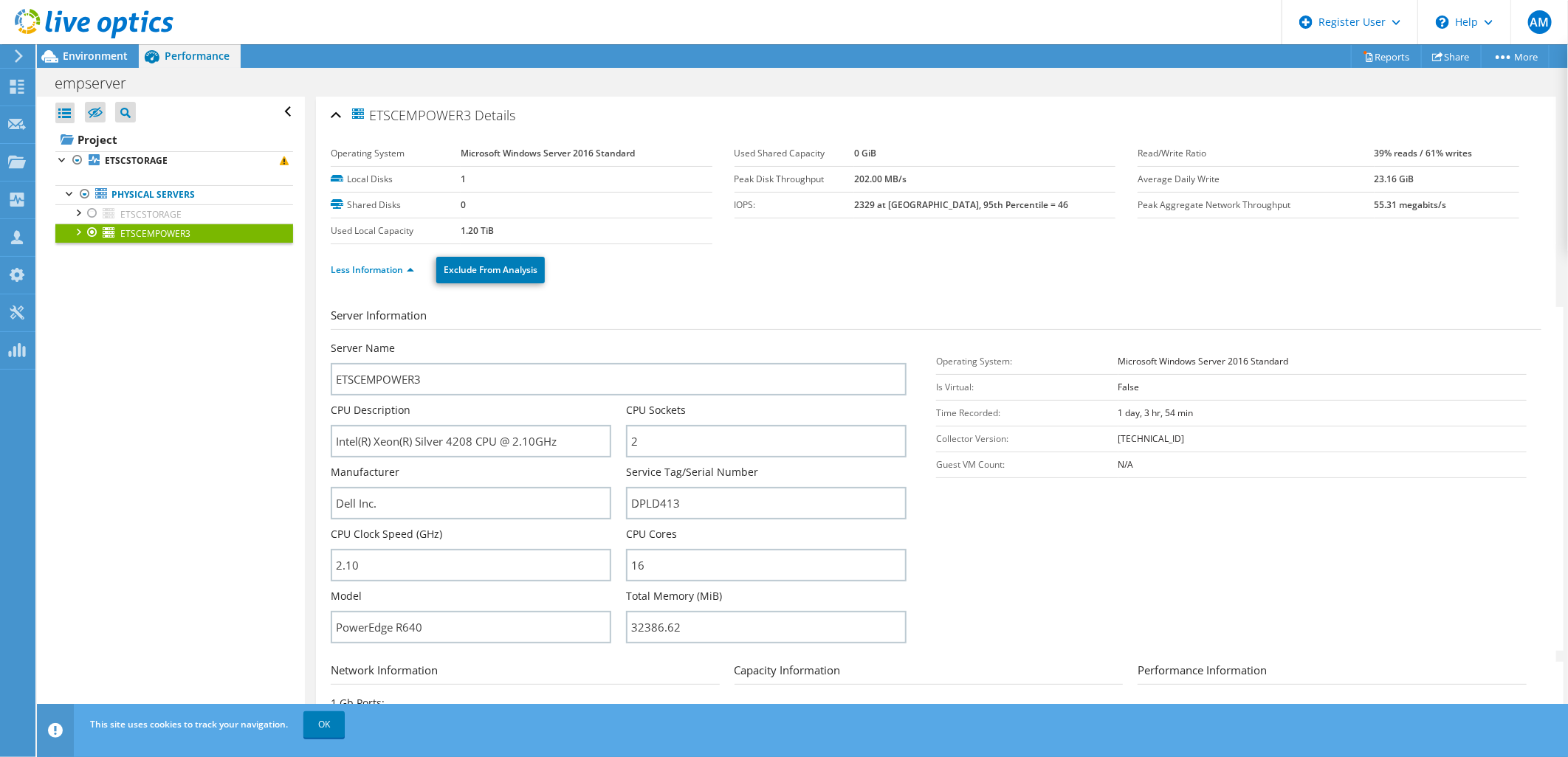
drag, startPoint x: 476, startPoint y: 115, endPoint x: 375, endPoint y: 112, distance: 101.0
click at [375, 112] on h2 "ETSCEMPOWER3 Details" at bounding box center [423, 115] width 185 height 29
copy h2 "ETSCEMPOWER3"
